Goal: Complete application form

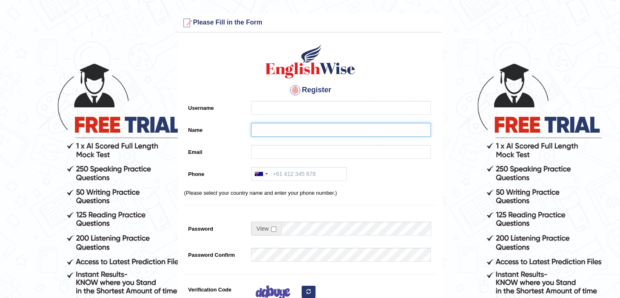
click at [260, 130] on input "Name" at bounding box center [341, 130] width 180 height 14
paste input "[PERSON_NAME]"
type input "[PERSON_NAME]"
drag, startPoint x: 281, startPoint y: 116, endPoint x: 282, endPoint y: 110, distance: 6.2
click at [282, 110] on div at bounding box center [339, 110] width 184 height 18
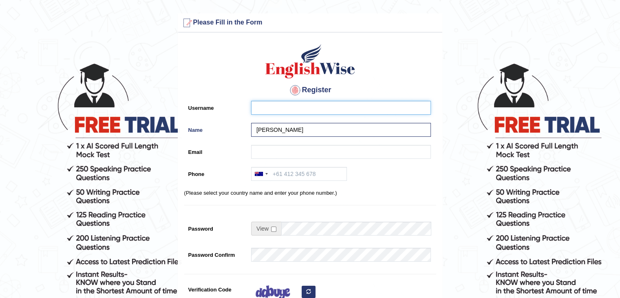
click at [282, 110] on input "Username" at bounding box center [341, 108] width 180 height 14
paste input "[PERSON_NAME]"
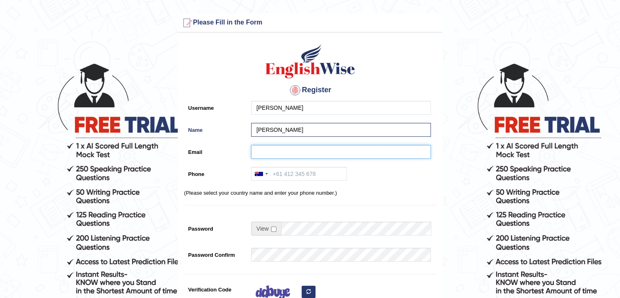
click at [270, 157] on input "Email" at bounding box center [341, 152] width 180 height 14
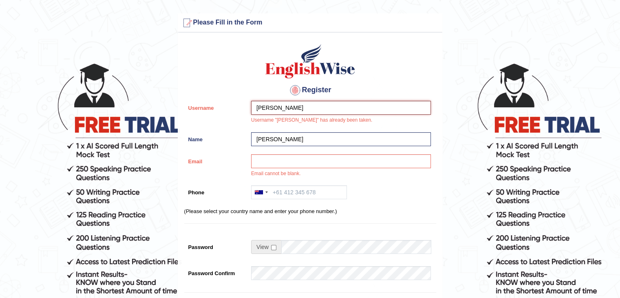
click at [272, 108] on input "[PERSON_NAME]" at bounding box center [341, 108] width 180 height 14
paste input "[PERSON_NAME]"
type input "susanlaroza_parramatta"
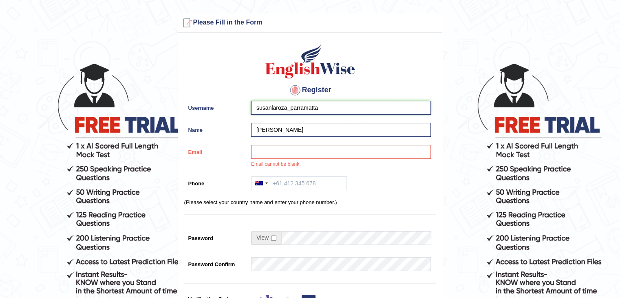
click at [255, 108] on input "susanlaroza_parramatta" at bounding box center [341, 108] width 180 height 14
click at [265, 182] on div at bounding box center [261, 183] width 19 height 13
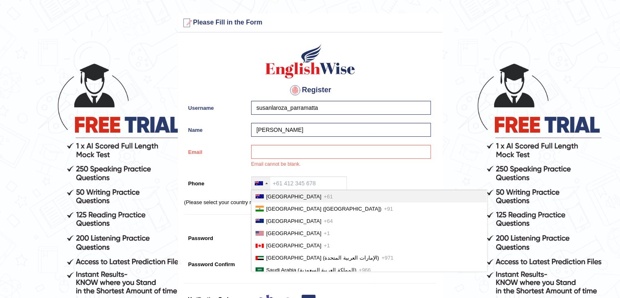
click at [271, 196] on span "[GEOGRAPHIC_DATA]" at bounding box center [293, 196] width 55 height 6
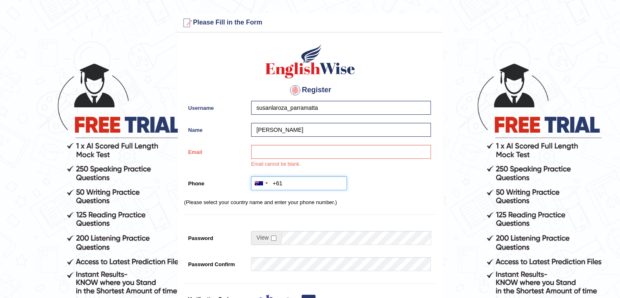
paste input "0415 144 384"
type input "[PHONE_NUMBER]"
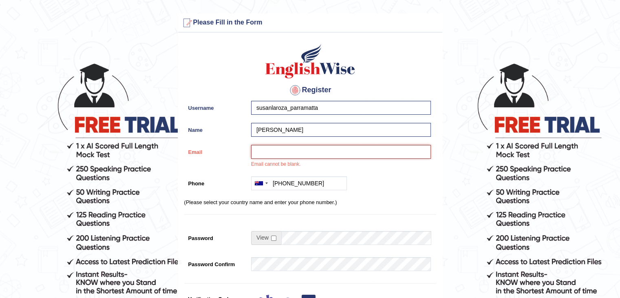
click at [269, 153] on input "Email" at bounding box center [341, 152] width 180 height 14
